Goal: Task Accomplishment & Management: Complete application form

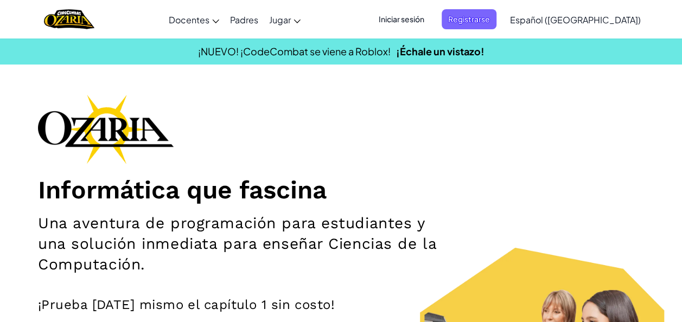
click at [418, 21] on span "Iniciar sesión" at bounding box center [401, 19] width 59 height 20
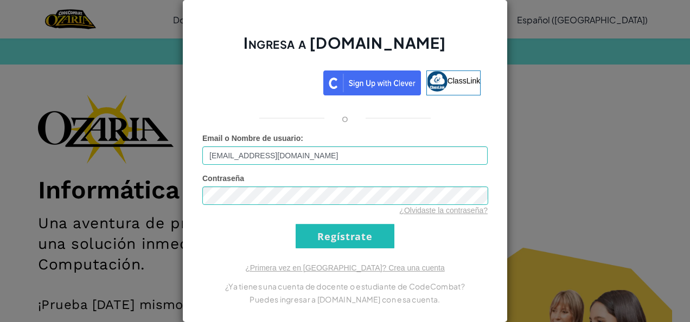
click at [368, 142] on div "Email o Nombre de usuario : [EMAIL_ADDRESS][DOMAIN_NAME]" at bounding box center [344, 149] width 285 height 32
click at [343, 153] on input "[EMAIL_ADDRESS][DOMAIN_NAME]" at bounding box center [344, 155] width 285 height 18
type input "[EMAIL_ADDRESS][DOMAIN_NAME]"
click at [317, 239] on input "Regístrate" at bounding box center [345, 236] width 99 height 24
